Goal: Task Accomplishment & Management: Complete application form

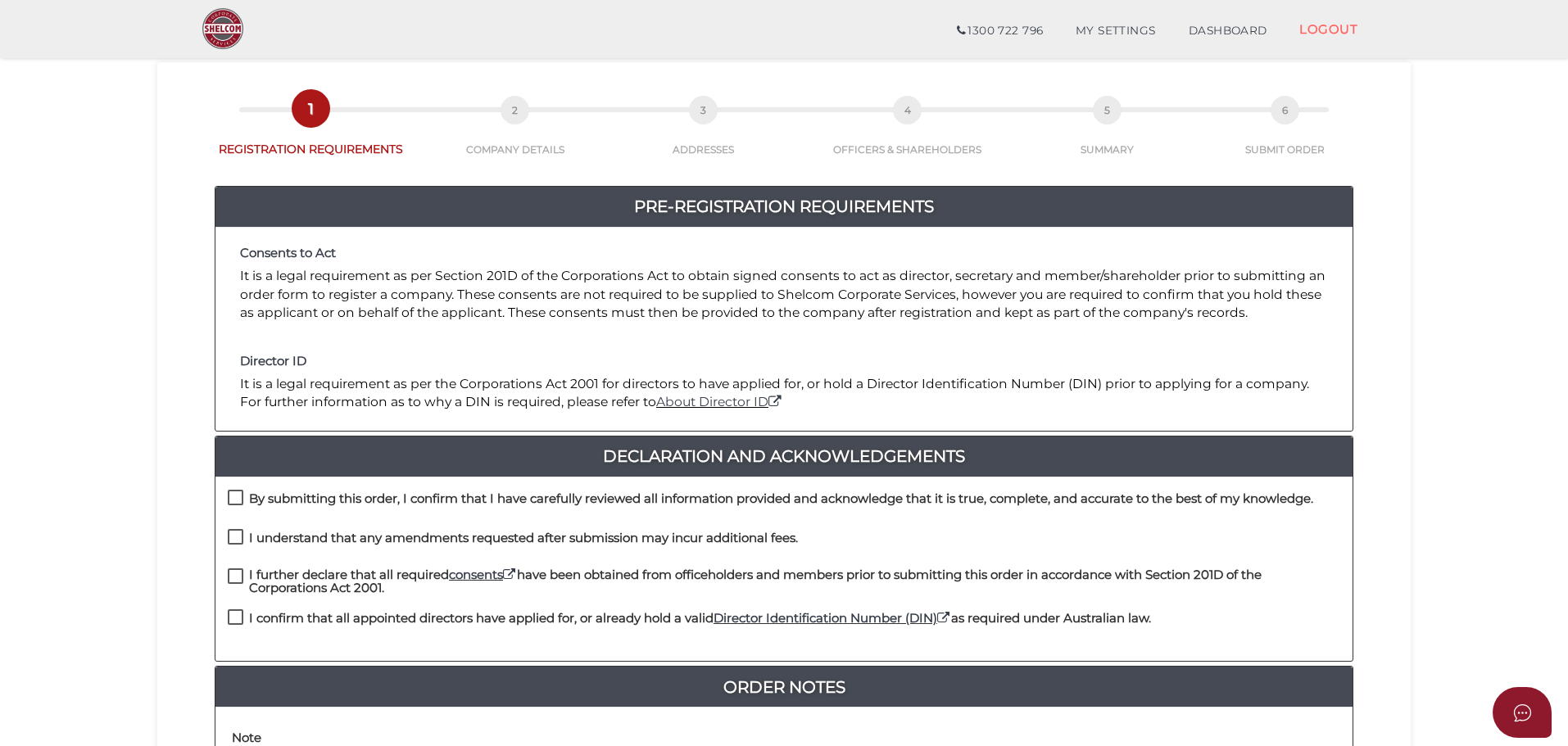
scroll to position [164, 0]
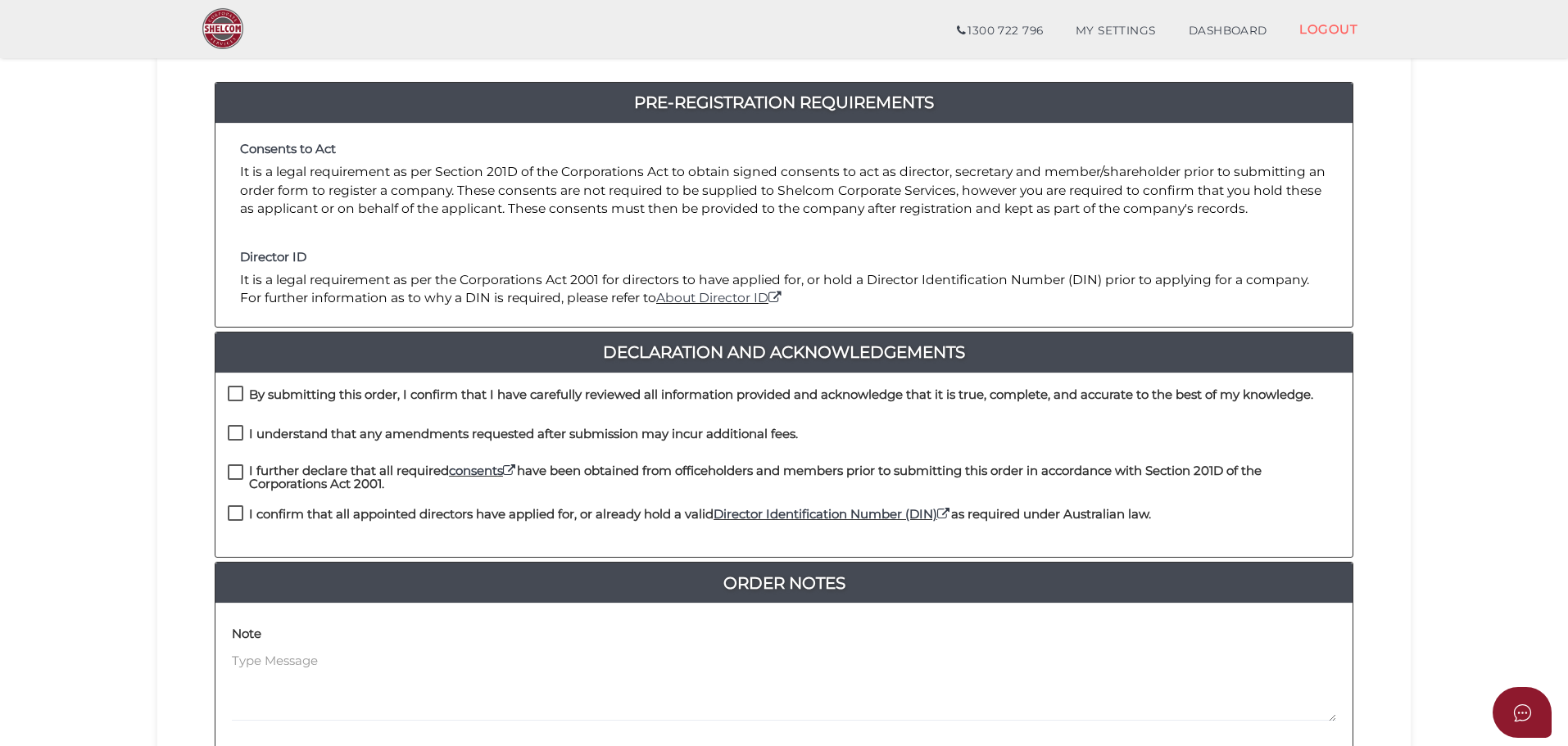
click at [236, 395] on label "By submitting this order, I confirm that I have carefully reviewed all informat…" at bounding box center [771, 399] width 1085 height 21
checkbox input "true"
click at [231, 433] on label "I understand that any amendments requested after submission may incur additiona…" at bounding box center [513, 438] width 570 height 21
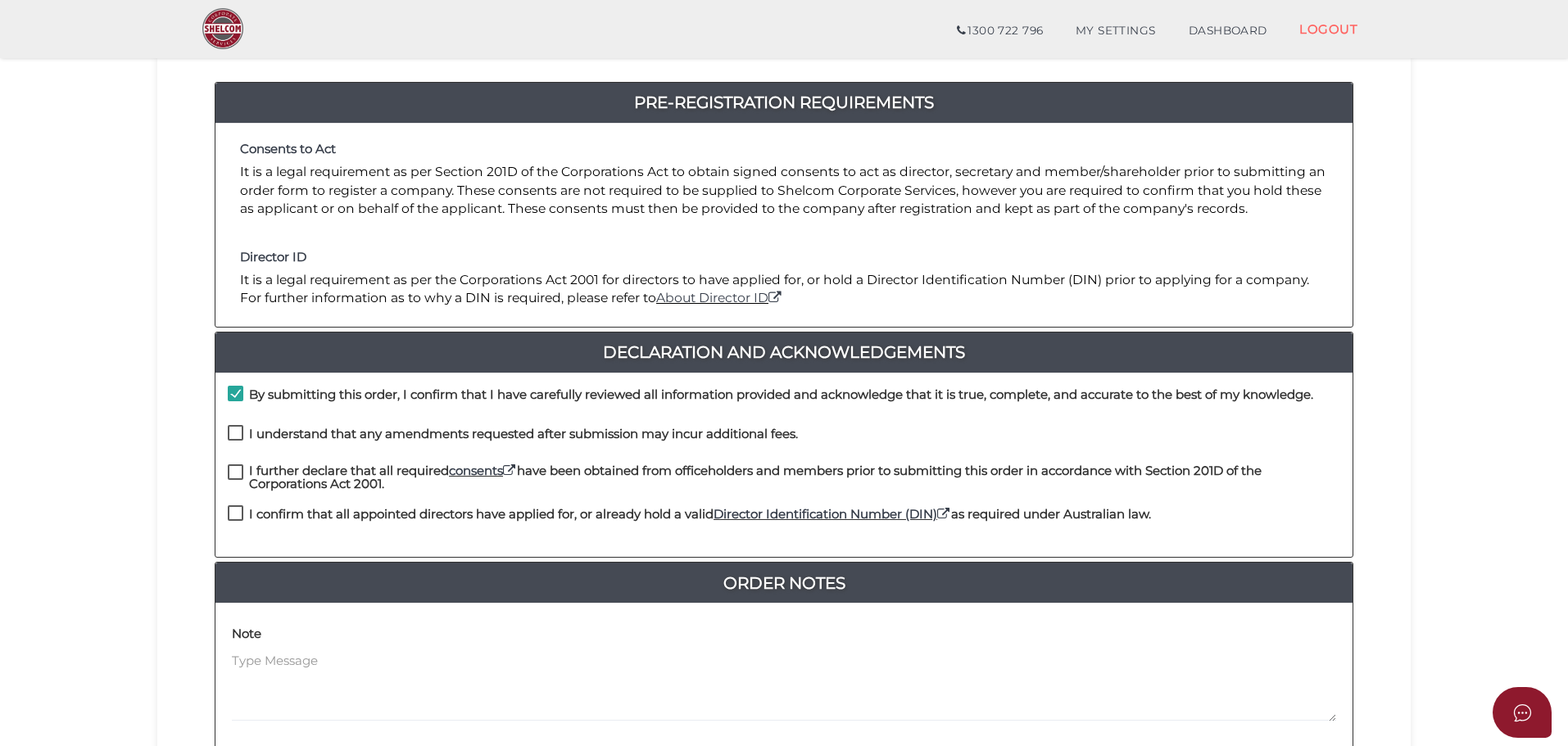
checkbox input "true"
click at [233, 472] on label "I further declare that all required consents have been obtained from officehold…" at bounding box center [784, 475] width 1112 height 21
checkbox input "true"
click at [230, 511] on label "I confirm that all appointed directors have applied for, or already hold a vali…" at bounding box center [689, 518] width 923 height 21
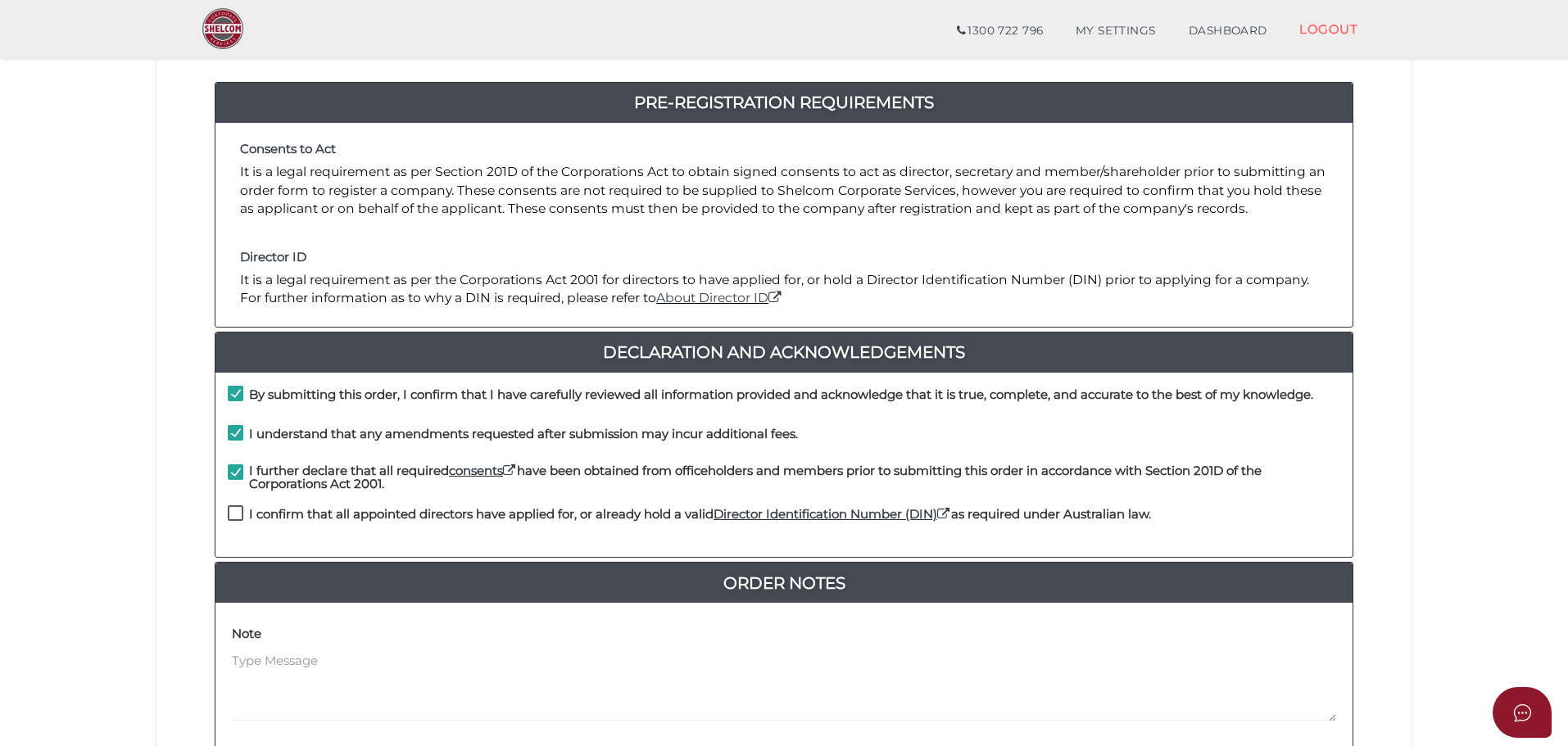
checkbox input "true"
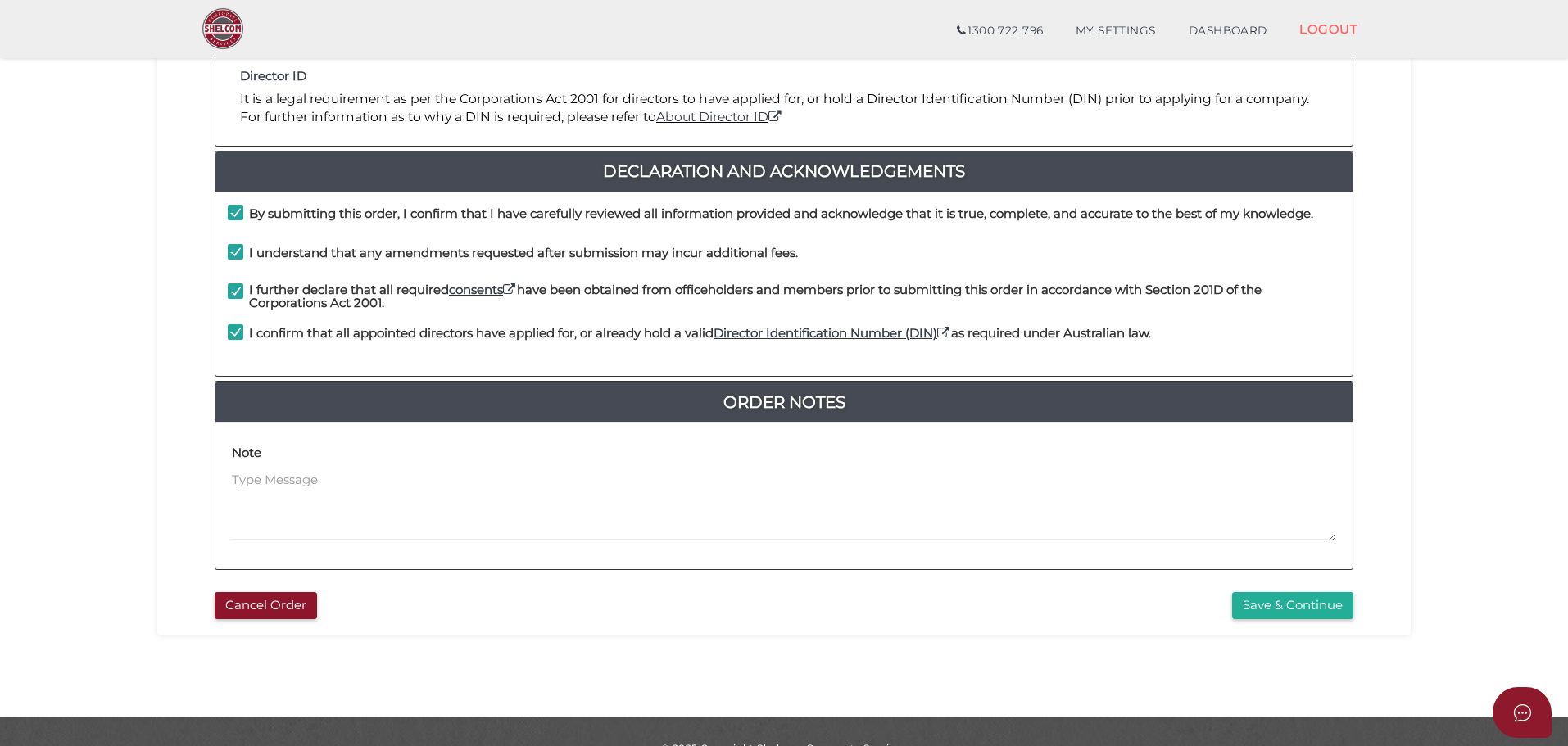
scroll to position [378, 0]
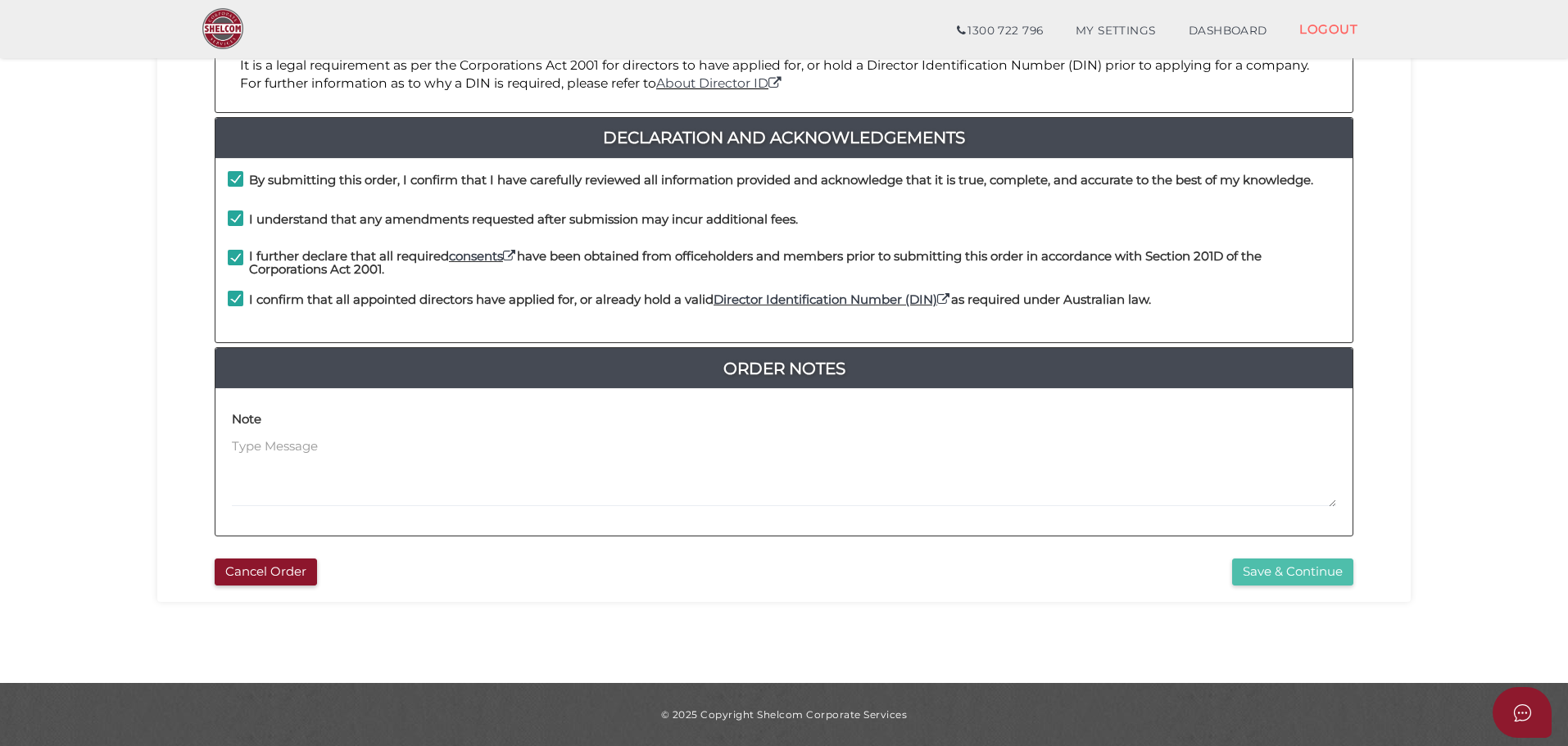
click at [1295, 578] on button "Save & Continue" at bounding box center [1292, 573] width 121 height 27
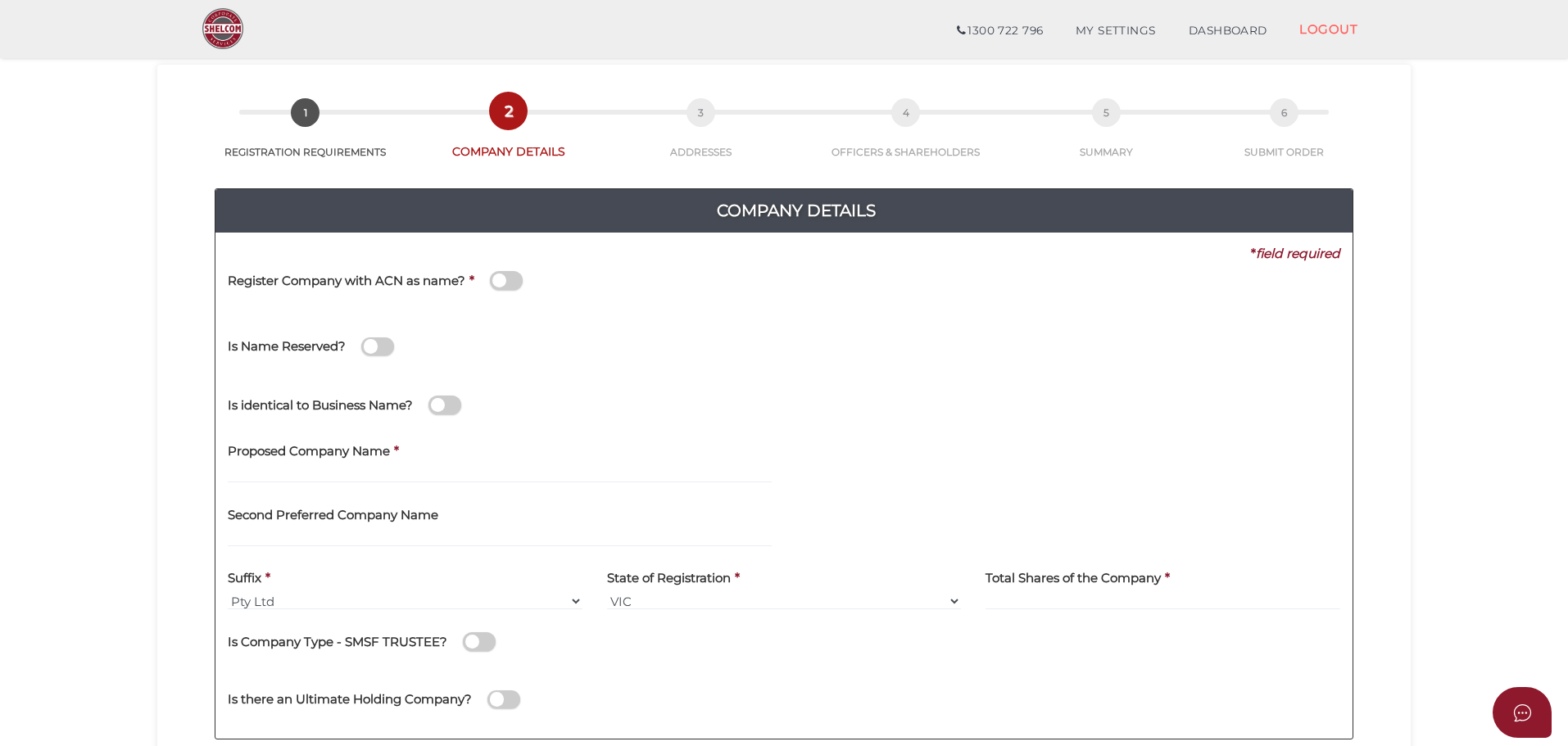
scroll to position [82, 0]
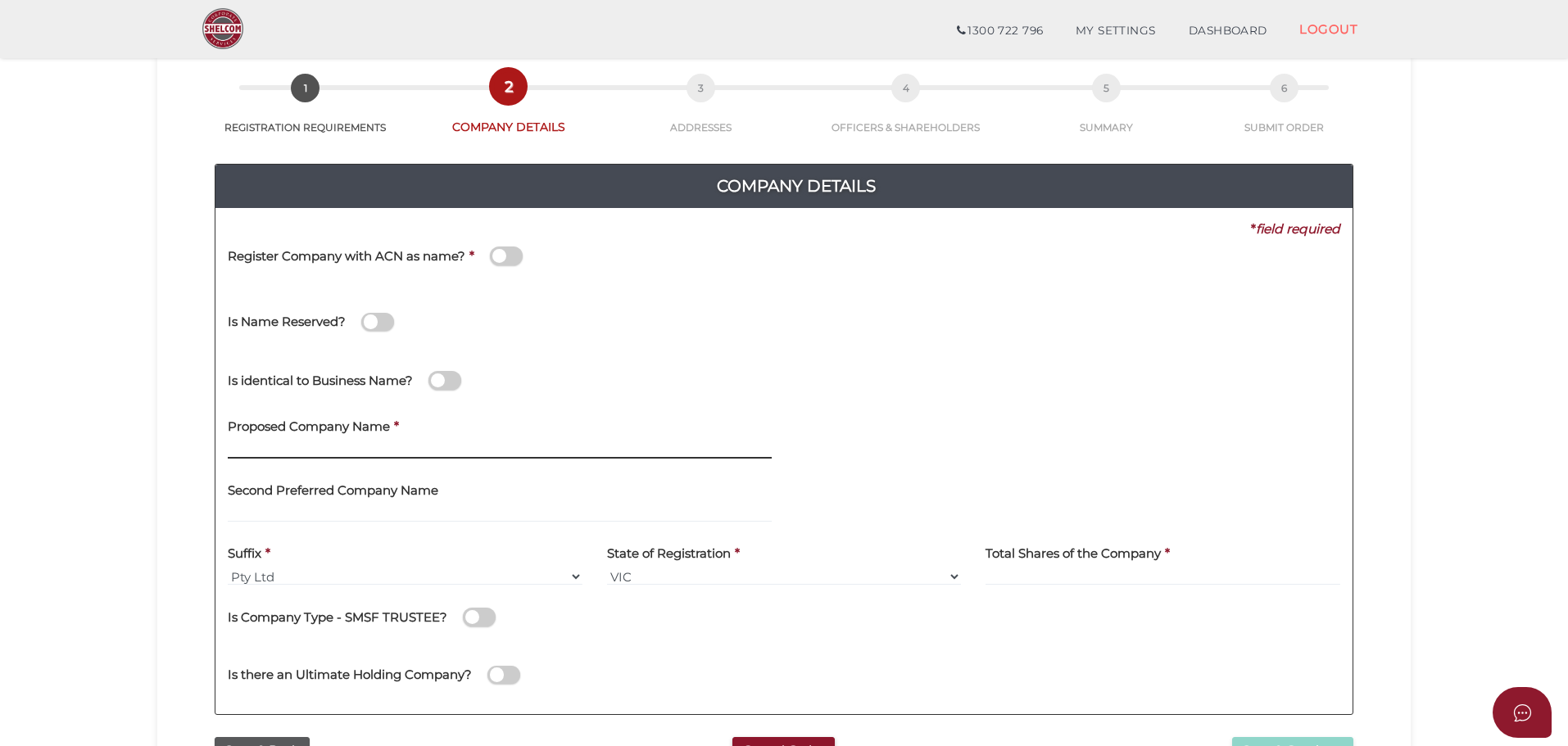
click at [294, 450] on input "text" at bounding box center [500, 449] width 544 height 18
type input "Sawyer Super"
click at [1055, 576] on input at bounding box center [1162, 576] width 355 height 18
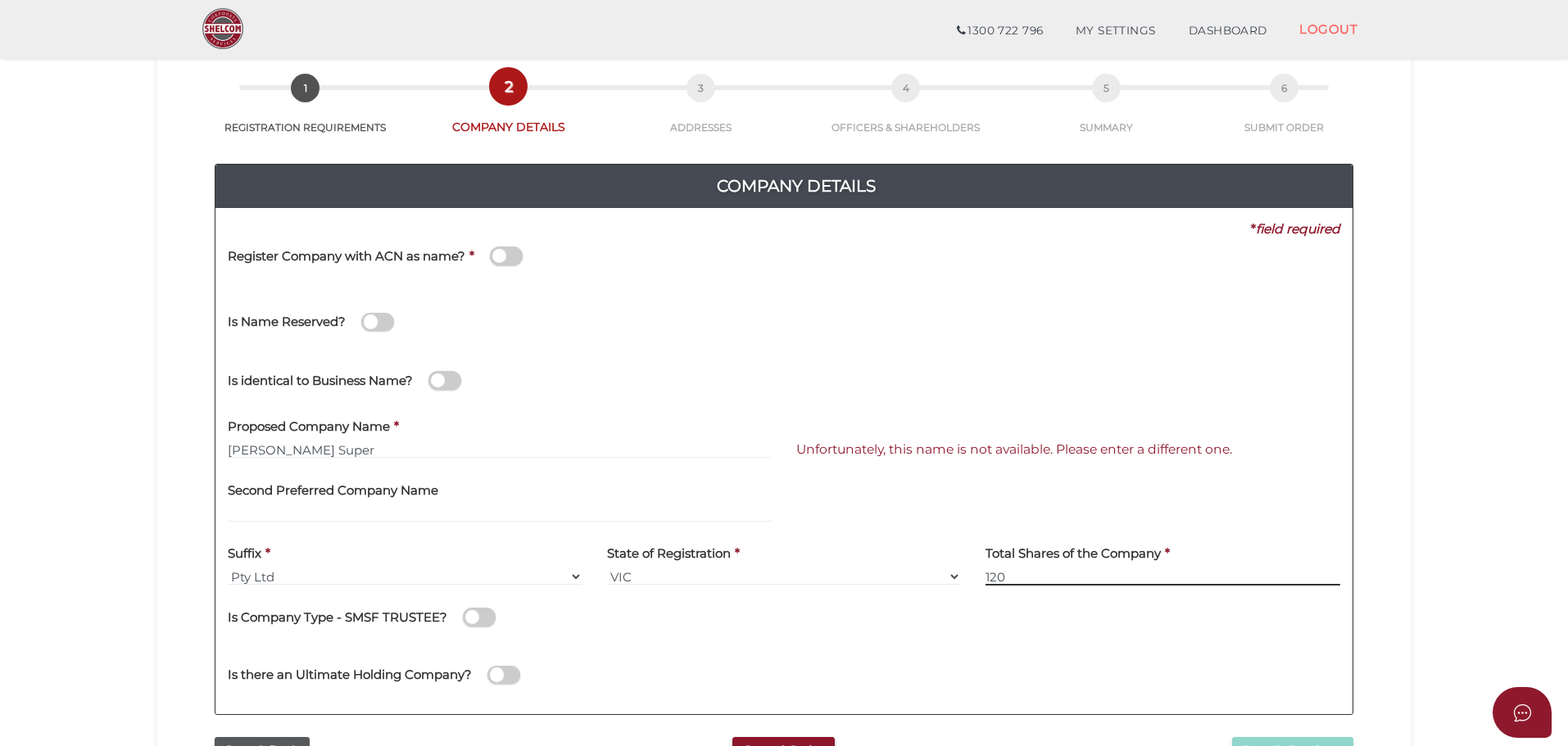
type input "120"
click at [487, 625] on span at bounding box center [479, 617] width 33 height 19
click at [0, 0] on input "checkbox" at bounding box center [0, 0] width 0 height 0
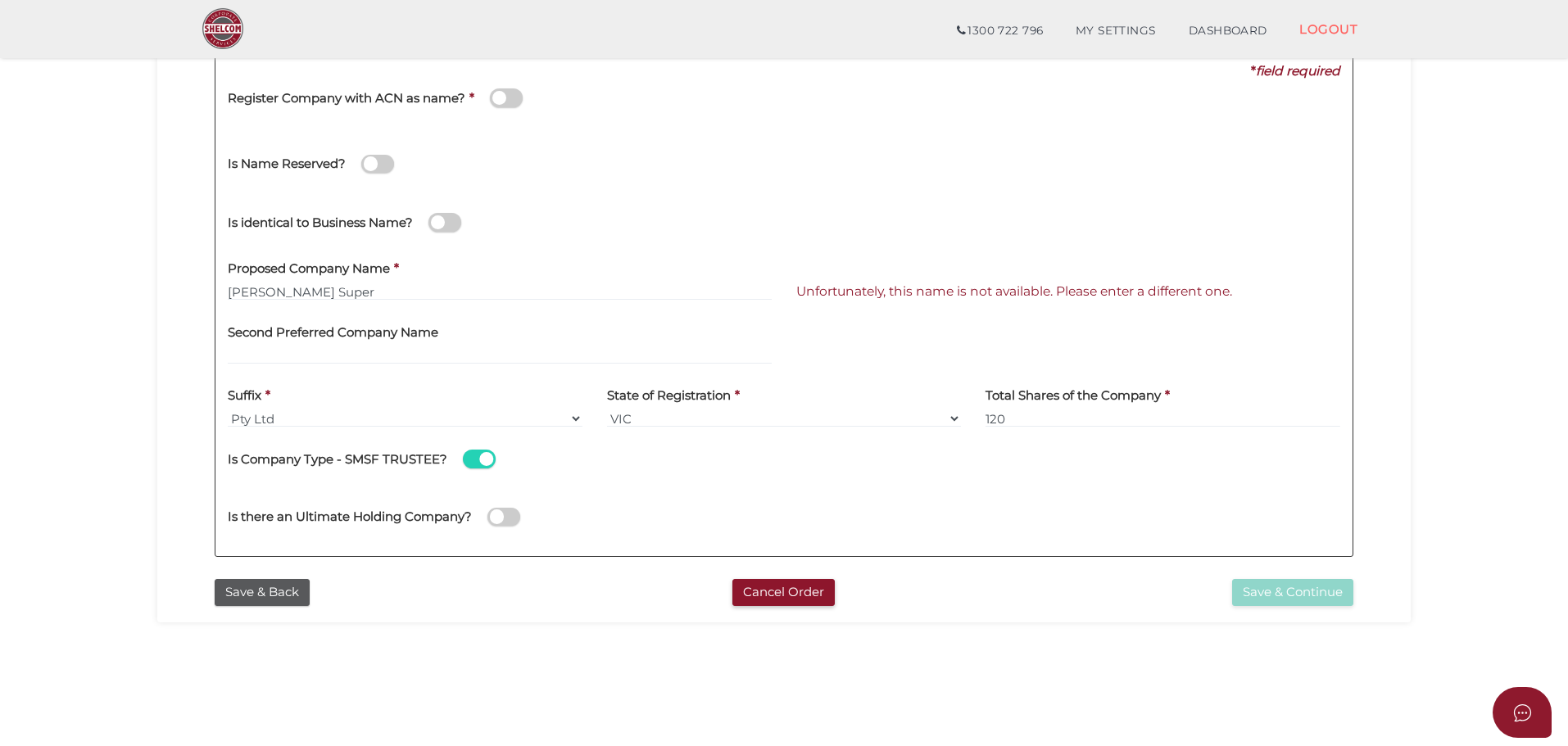
scroll to position [246, 0]
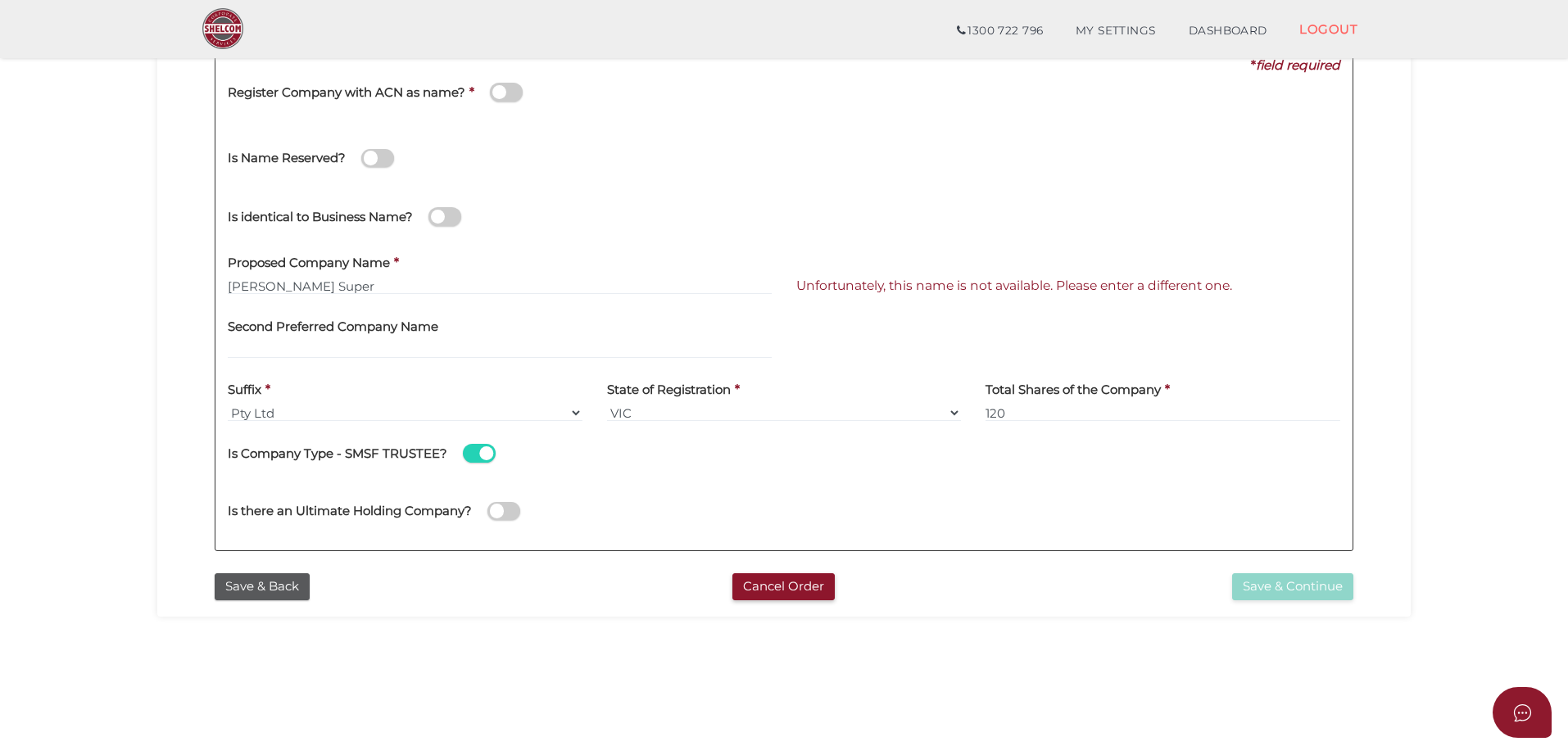
click at [922, 470] on div "Is Company Type - SMSF TRUSTEE?" at bounding box center [784, 457] width 1112 height 46
drag, startPoint x: 277, startPoint y: 585, endPoint x: 305, endPoint y: 585, distance: 28.0
click at [277, 585] on button "Save & Back" at bounding box center [261, 587] width 95 height 27
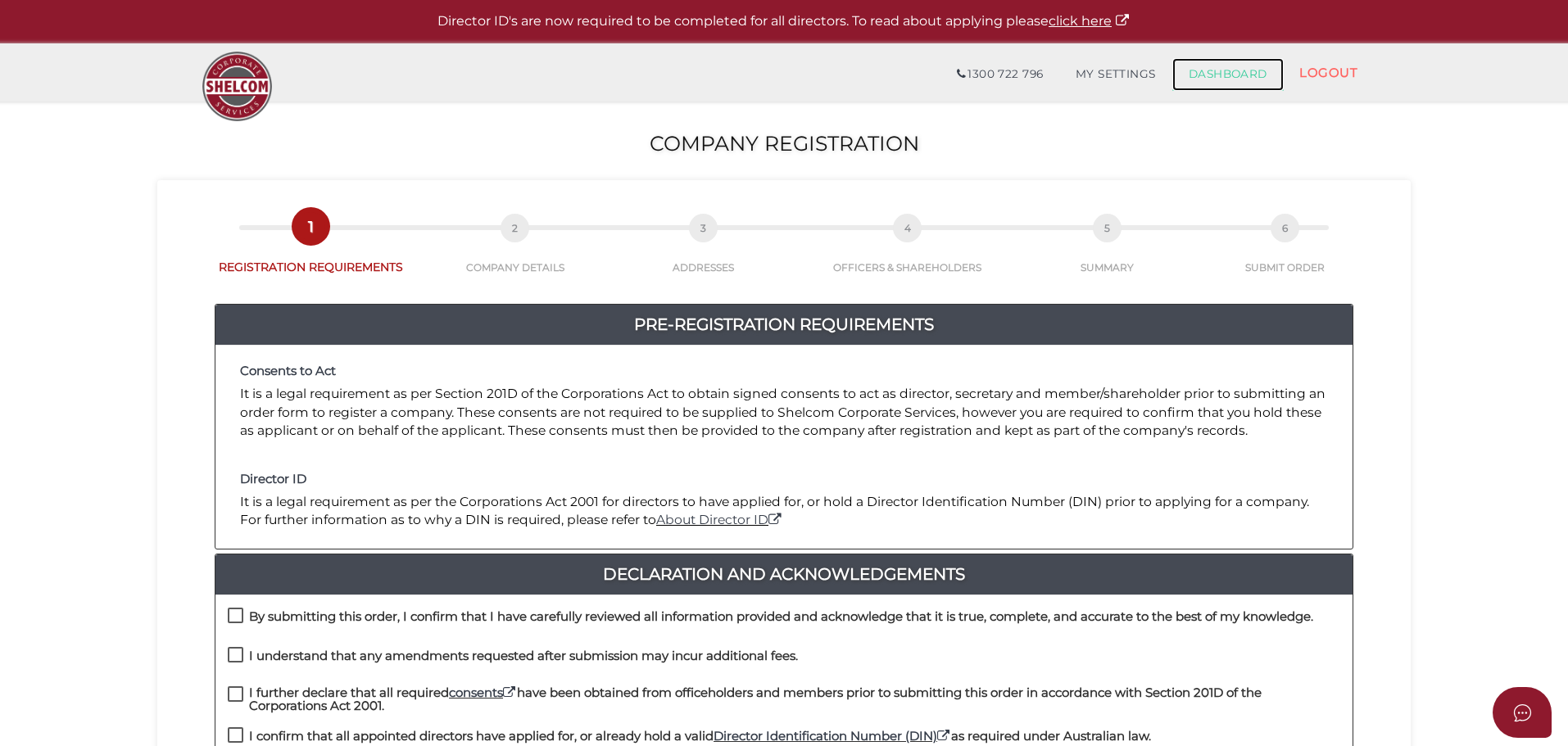
click at [1247, 72] on link "DASHBOARD" at bounding box center [1228, 75] width 111 height 33
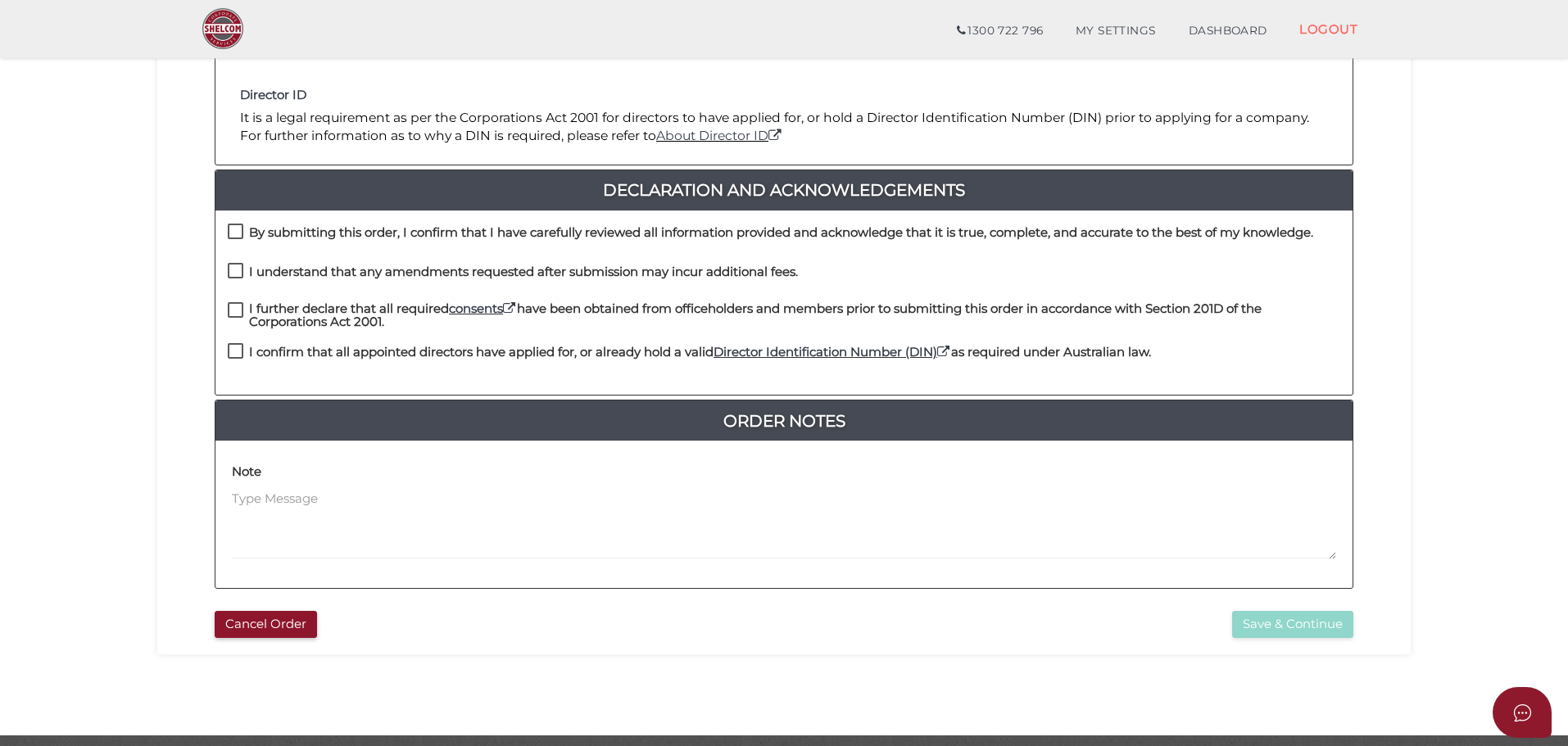
scroll to position [328, 0]
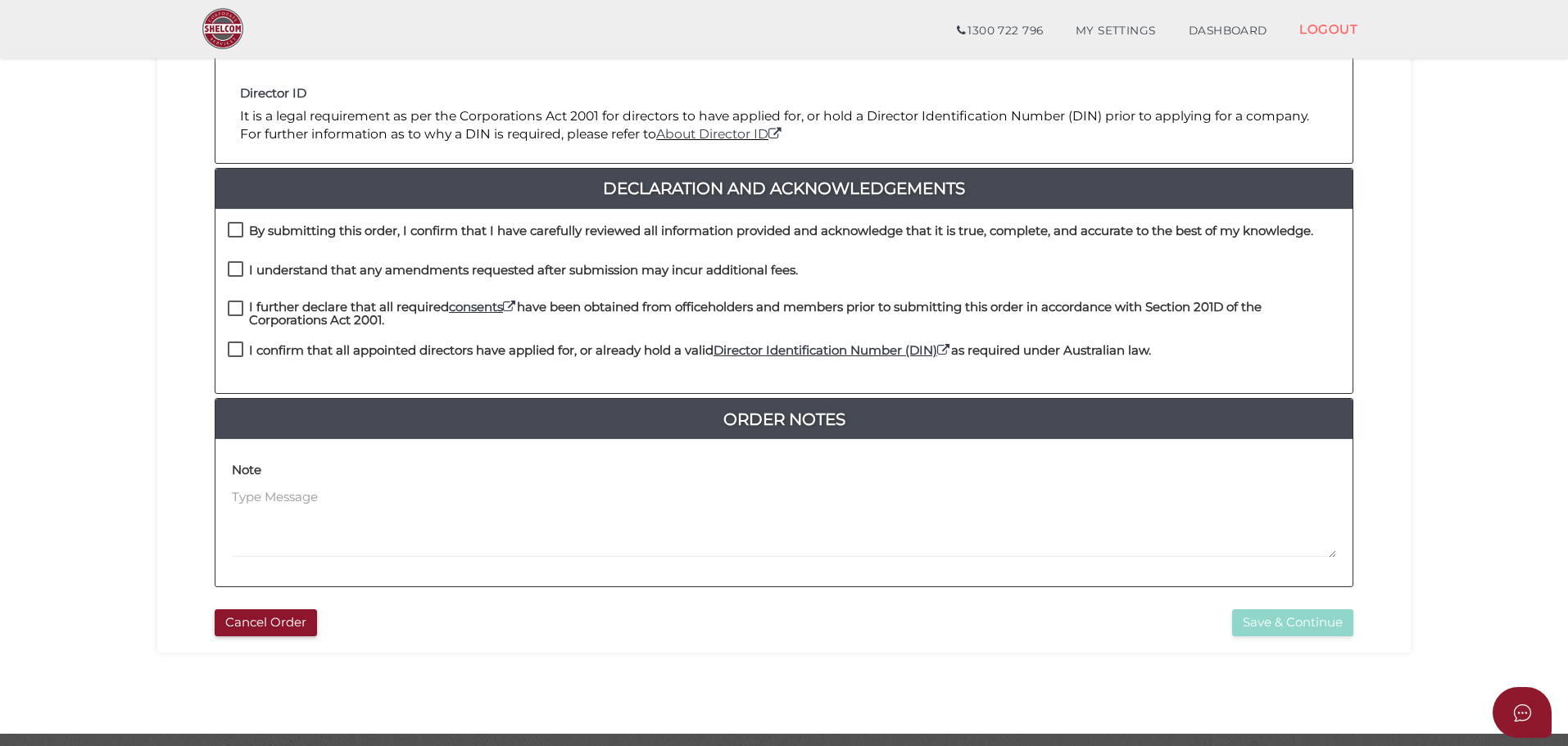
click at [238, 231] on label "By submitting this order, I confirm that I have carefully reviewed all informat…" at bounding box center [771, 235] width 1085 height 21
checkbox input "true"
click at [233, 273] on label "I understand that any amendments requested after submission may incur additiona…" at bounding box center [513, 274] width 570 height 21
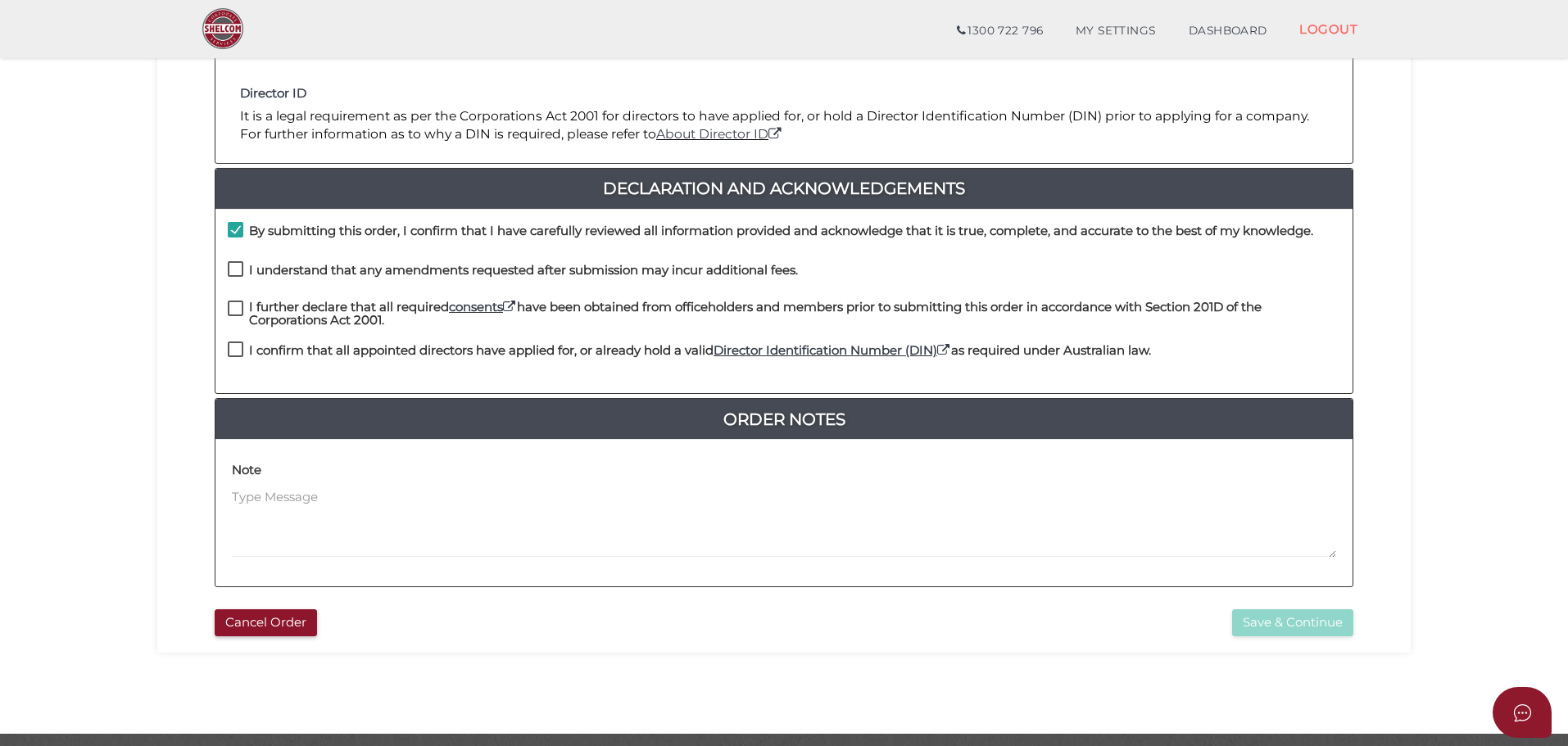
checkbox input "true"
drag, startPoint x: 234, startPoint y: 310, endPoint x: 233, endPoint y: 334, distance: 24.0
click at [234, 310] on label "I further declare that all required consents have been obtained from officehold…" at bounding box center [784, 311] width 1112 height 21
click at [235, 349] on label "I confirm that all appointed directors have applied for, or already hold a vali…" at bounding box center [689, 354] width 923 height 21
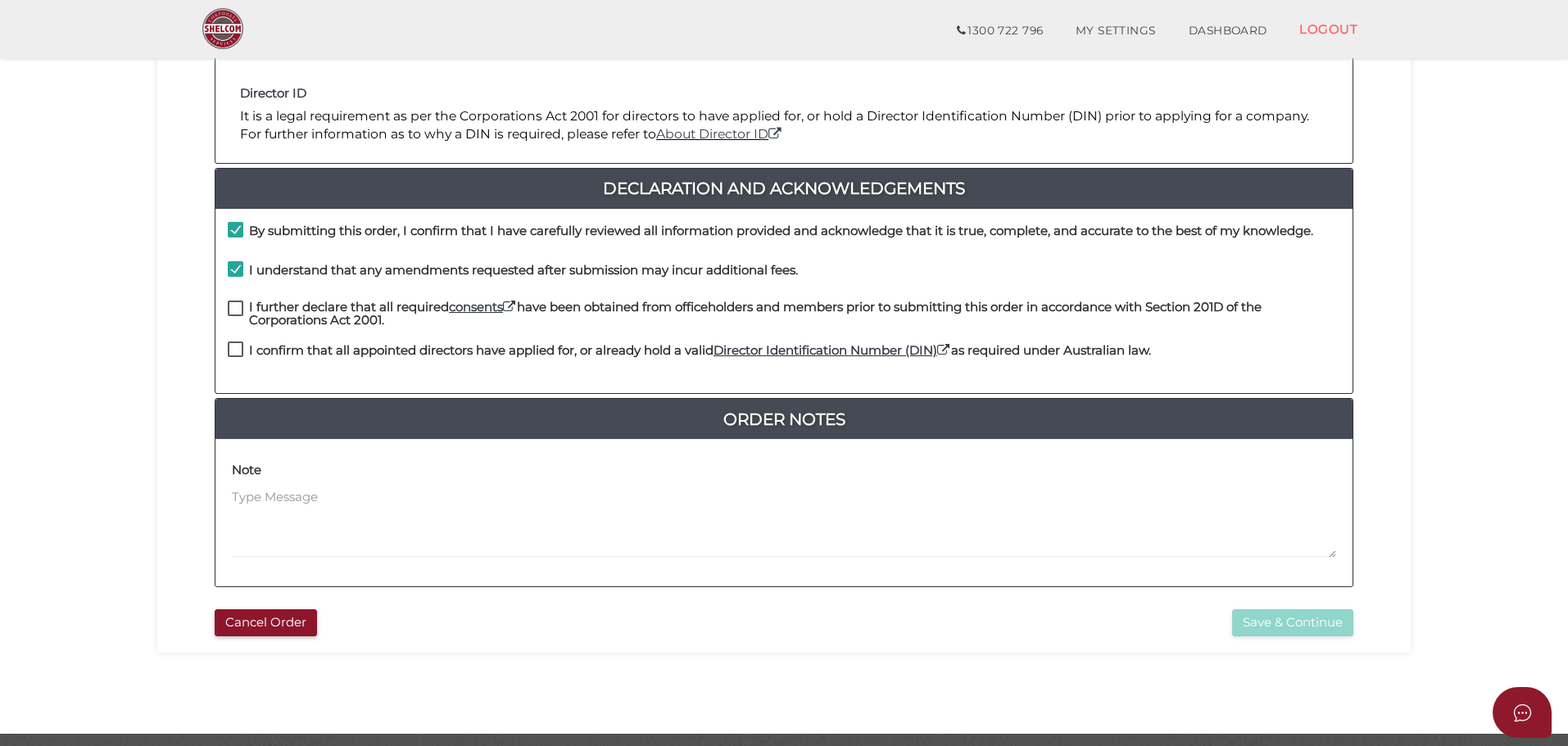
checkbox input "true"
click at [232, 307] on label "I further declare that all required consents have been obtained from officehold…" at bounding box center [784, 311] width 1112 height 21
checkbox input "true"
click at [1281, 626] on button "Save & Continue" at bounding box center [1292, 623] width 121 height 27
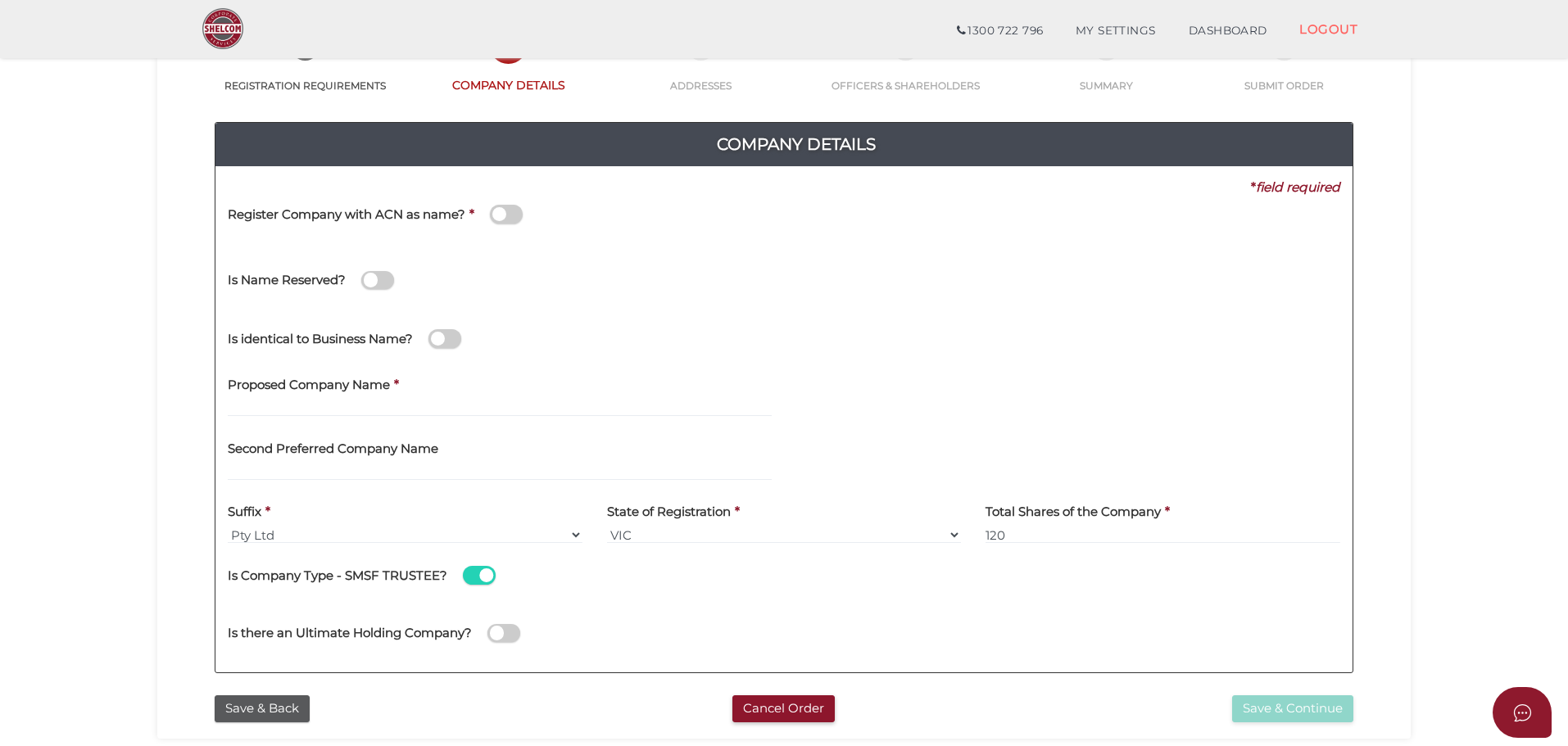
scroll to position [164, 0]
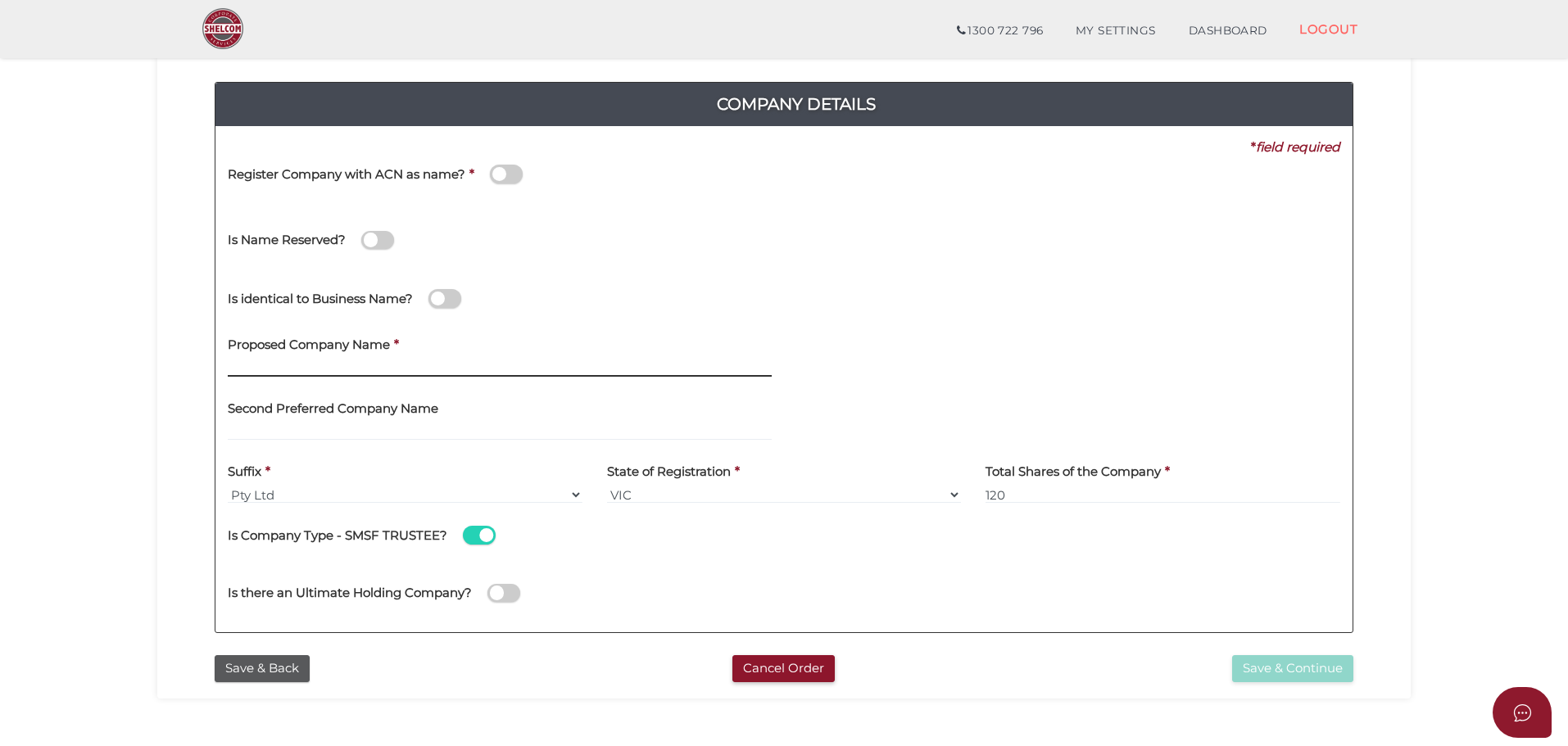
click at [352, 368] on input "text" at bounding box center [500, 367] width 544 height 18
type input "Sawyer Family Super"
click at [1458, 152] on section "Company Registration 4a8d0beb8c76b5d9c17a5132393c1ddb 1 REGISTRATION REQUIREMEN…" at bounding box center [784, 389] width 1568 height 1019
